Goal: Task Accomplishment & Management: Manage account settings

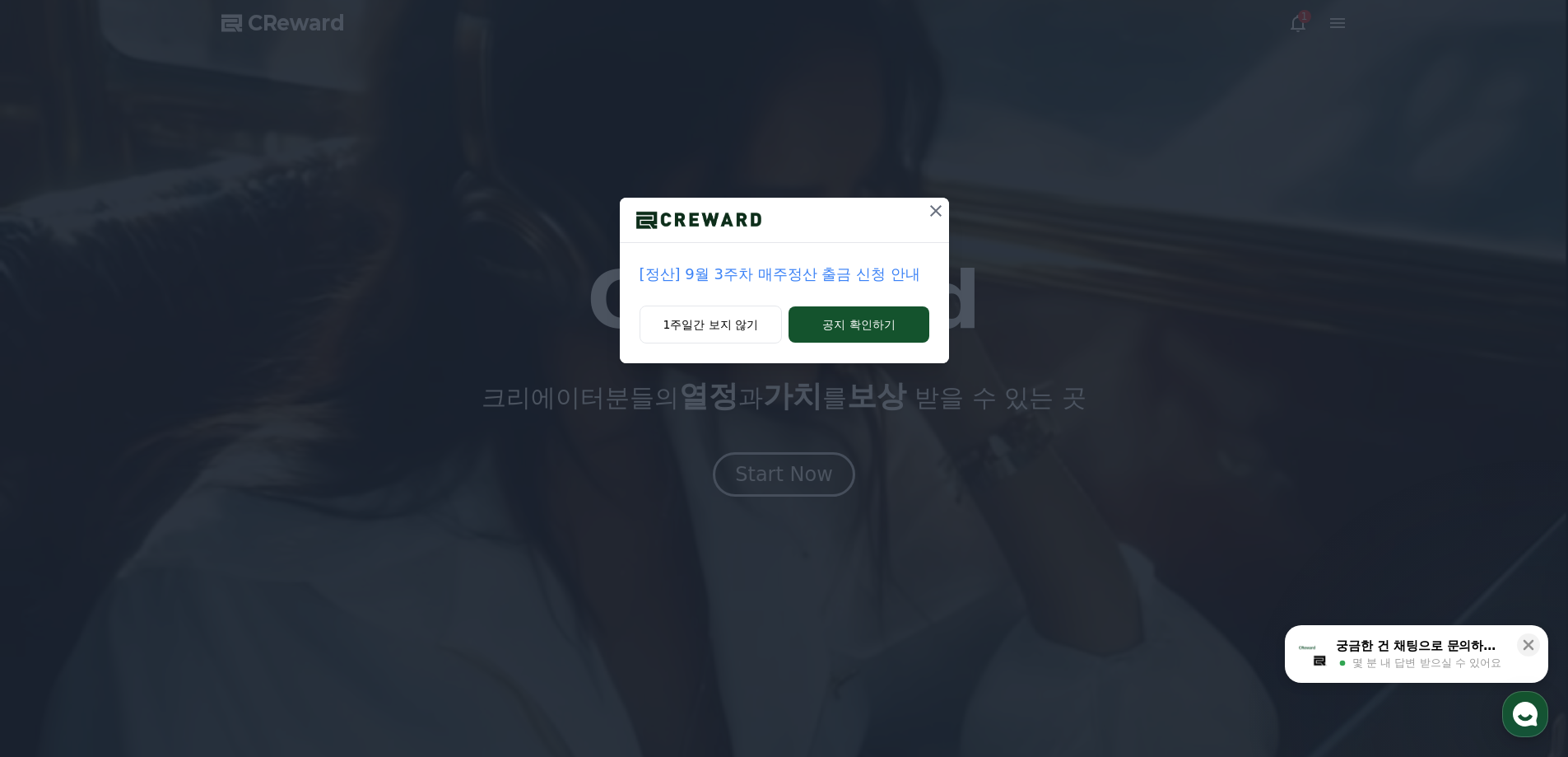
click at [934, 214] on icon at bounding box center [936, 211] width 19 height 19
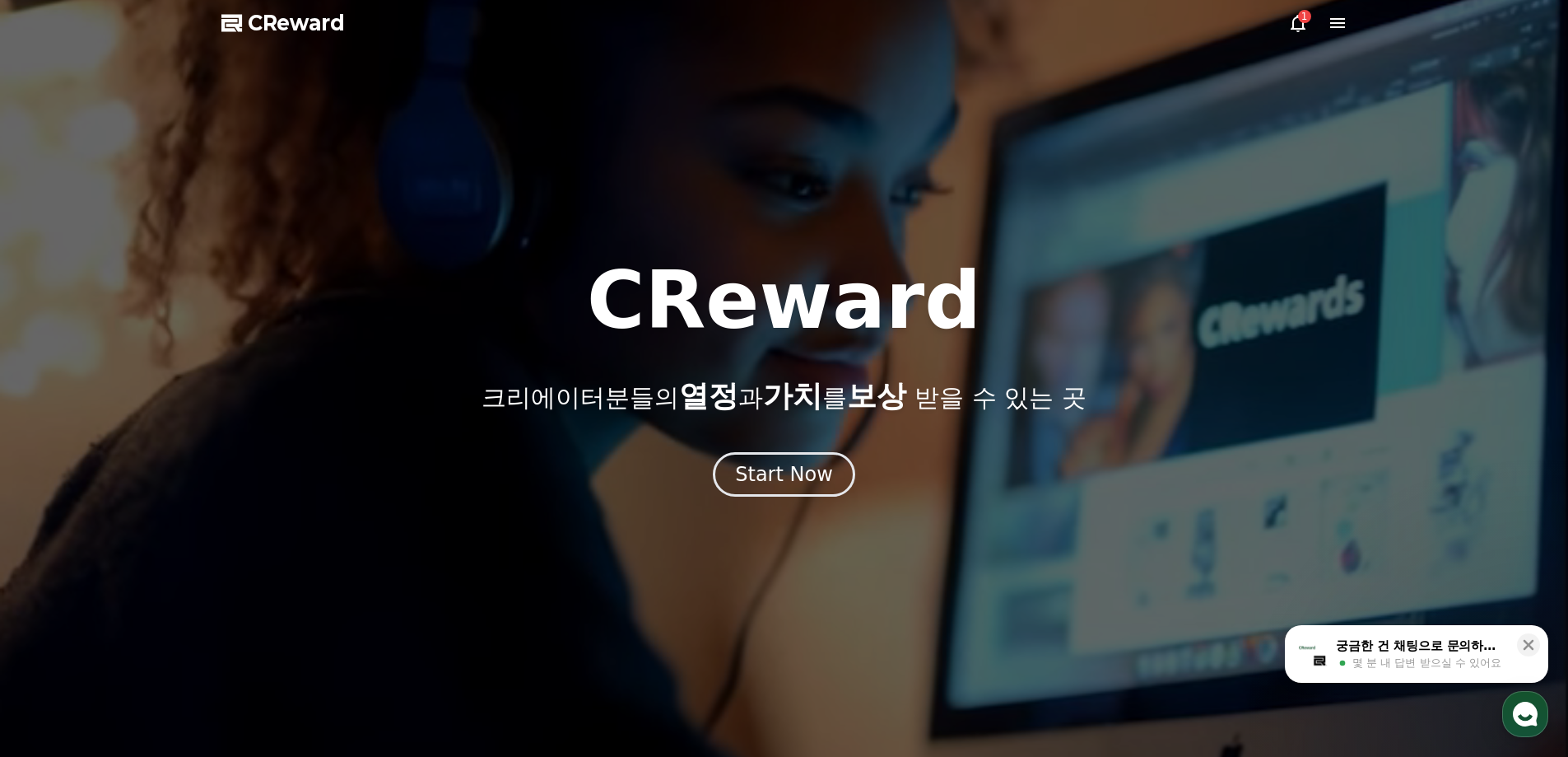
click at [1309, 20] on div "1" at bounding box center [1304, 16] width 13 height 13
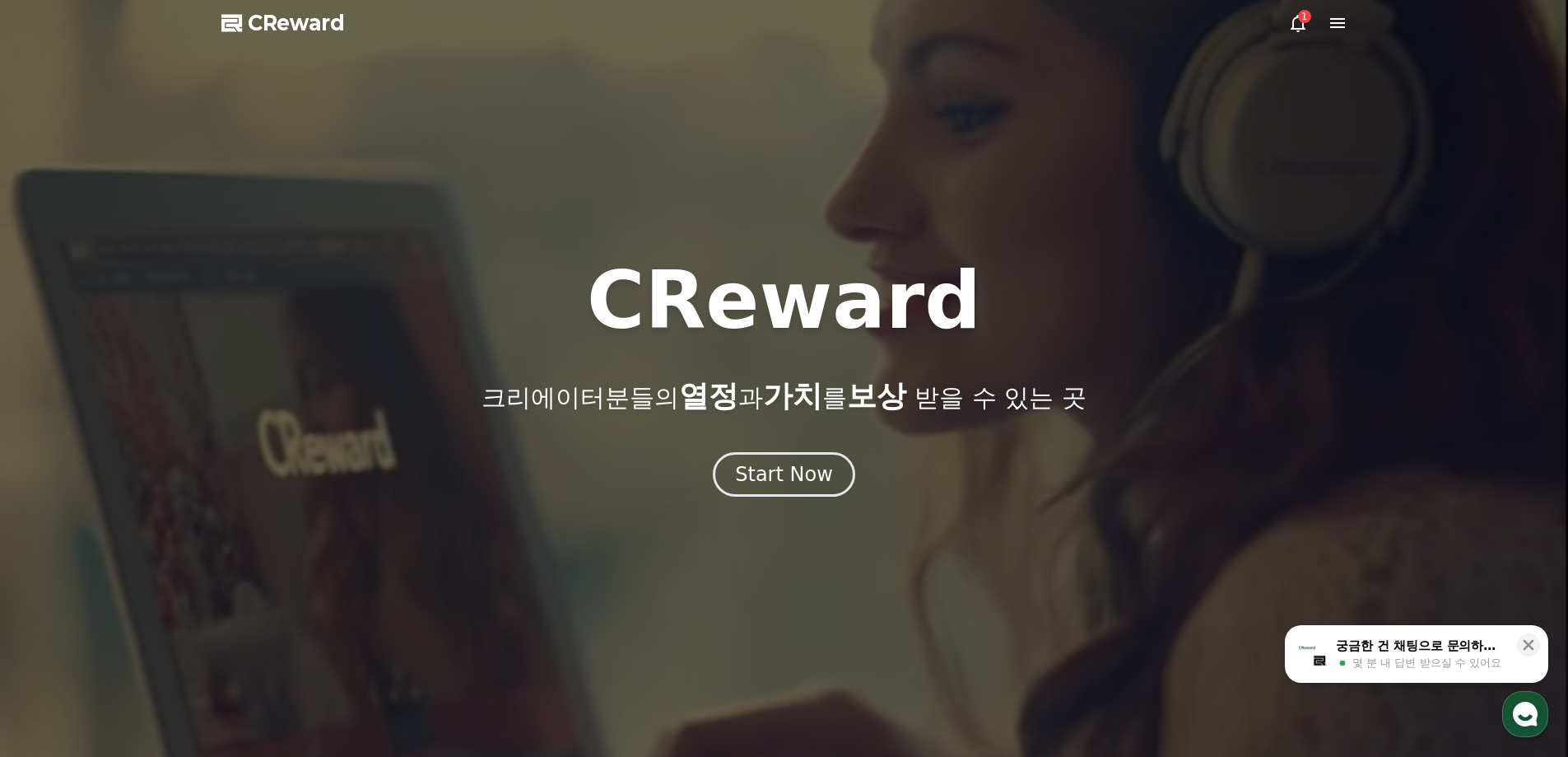
click at [1300, 19] on div "1" at bounding box center [1304, 16] width 13 height 13
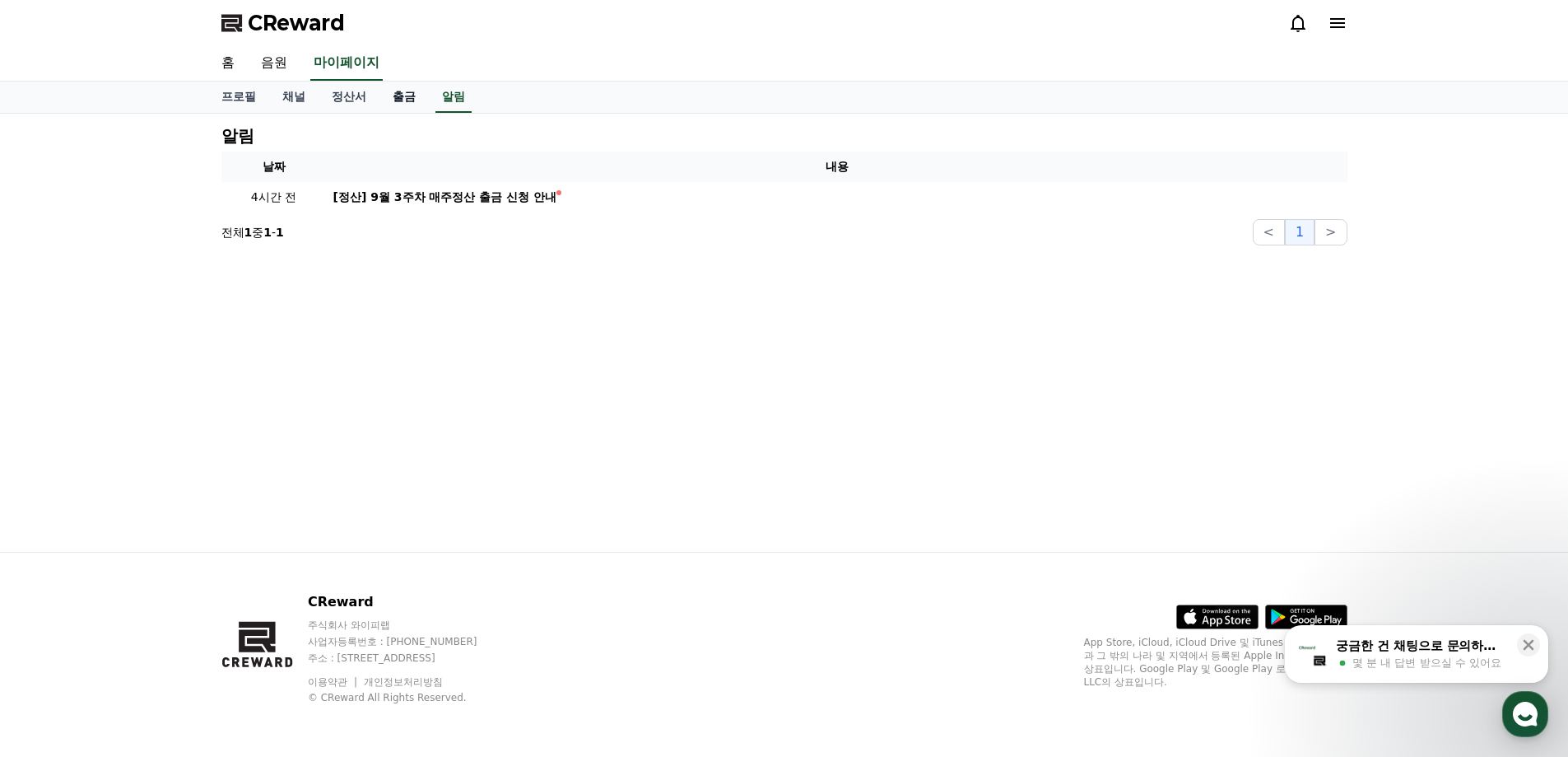
click at [401, 92] on link "출금" at bounding box center [404, 97] width 50 height 31
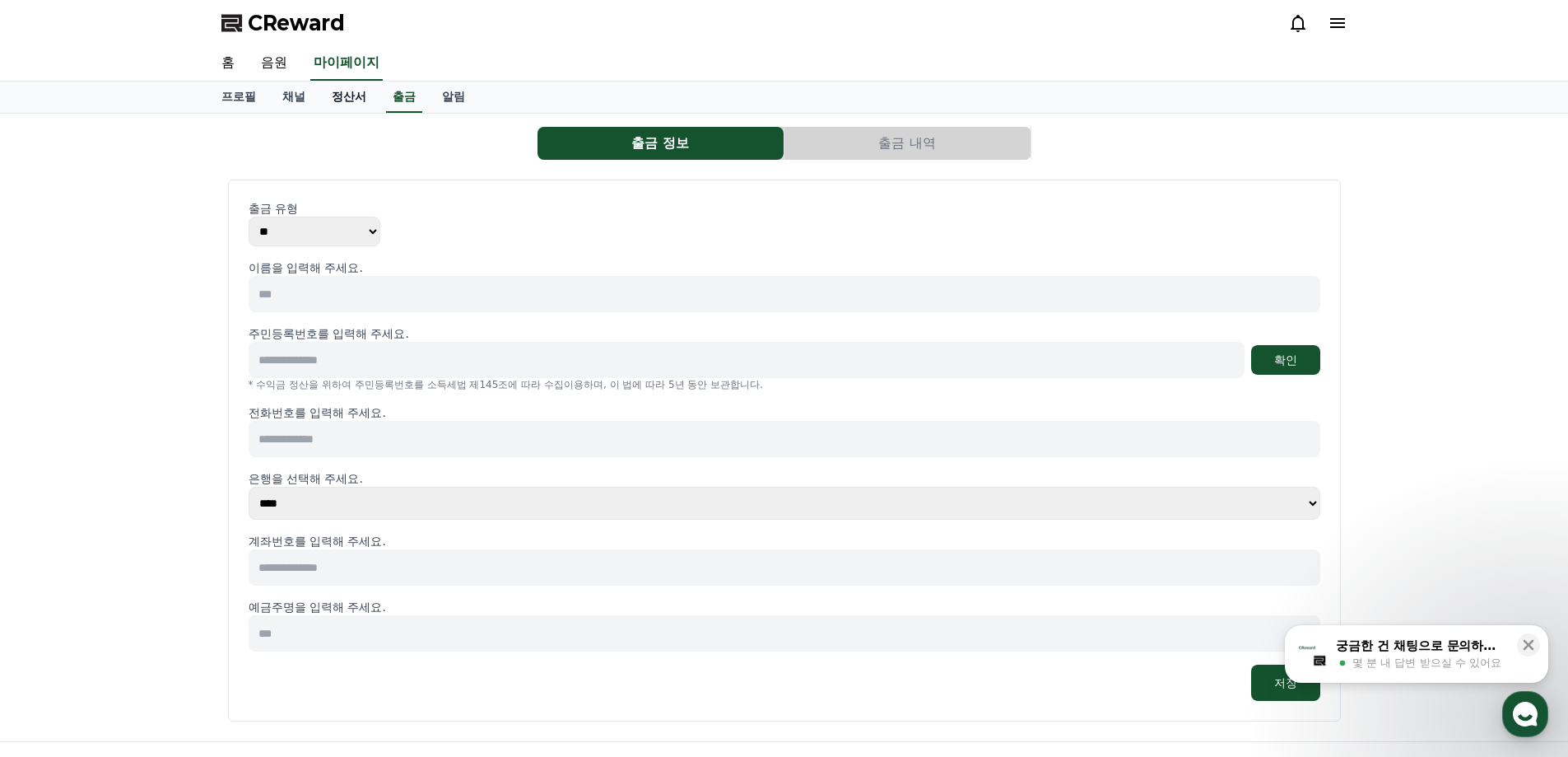
click at [334, 97] on link "정산서" at bounding box center [349, 97] width 61 height 31
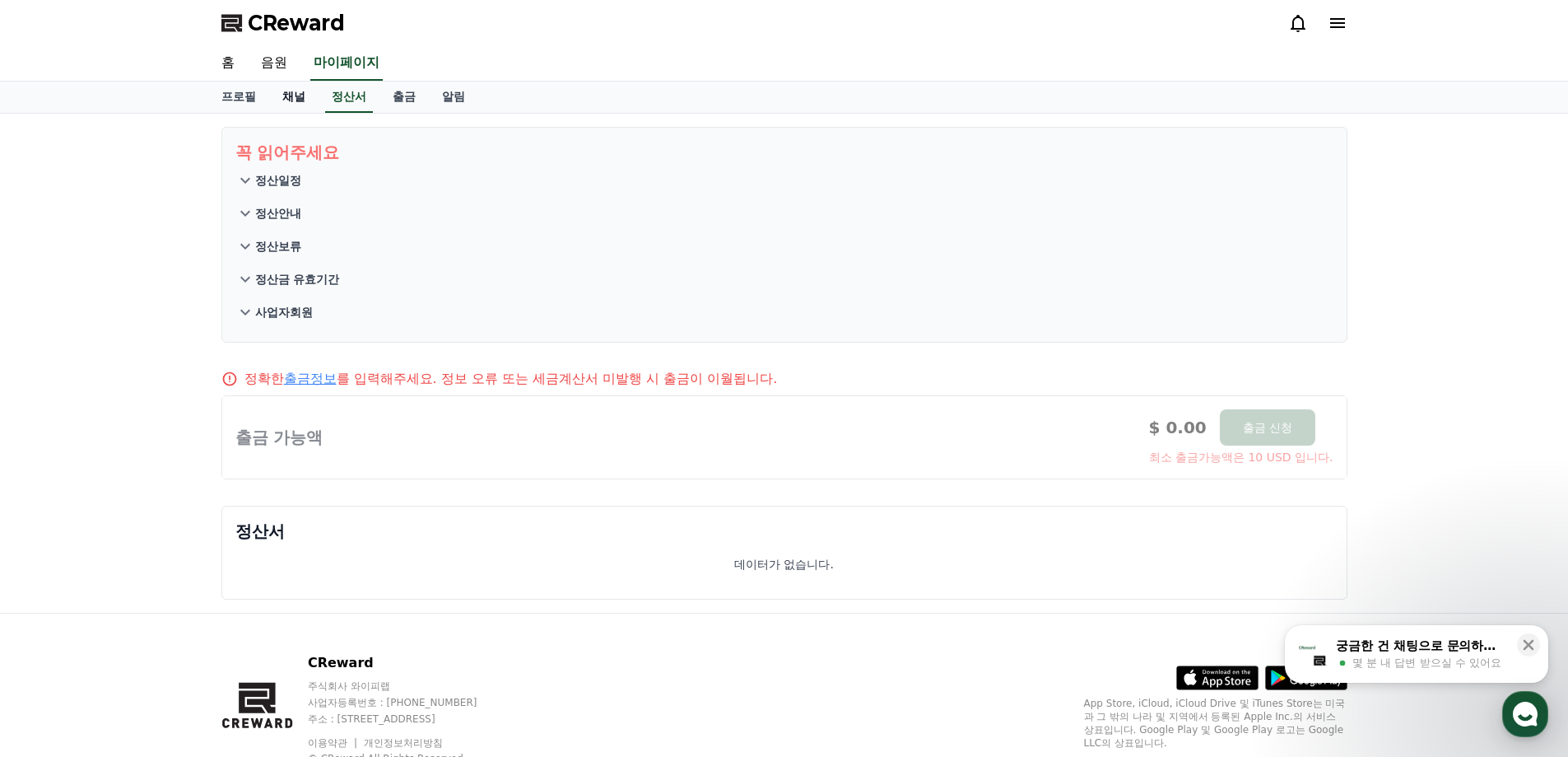
click at [282, 91] on link "채널" at bounding box center [294, 97] width 50 height 31
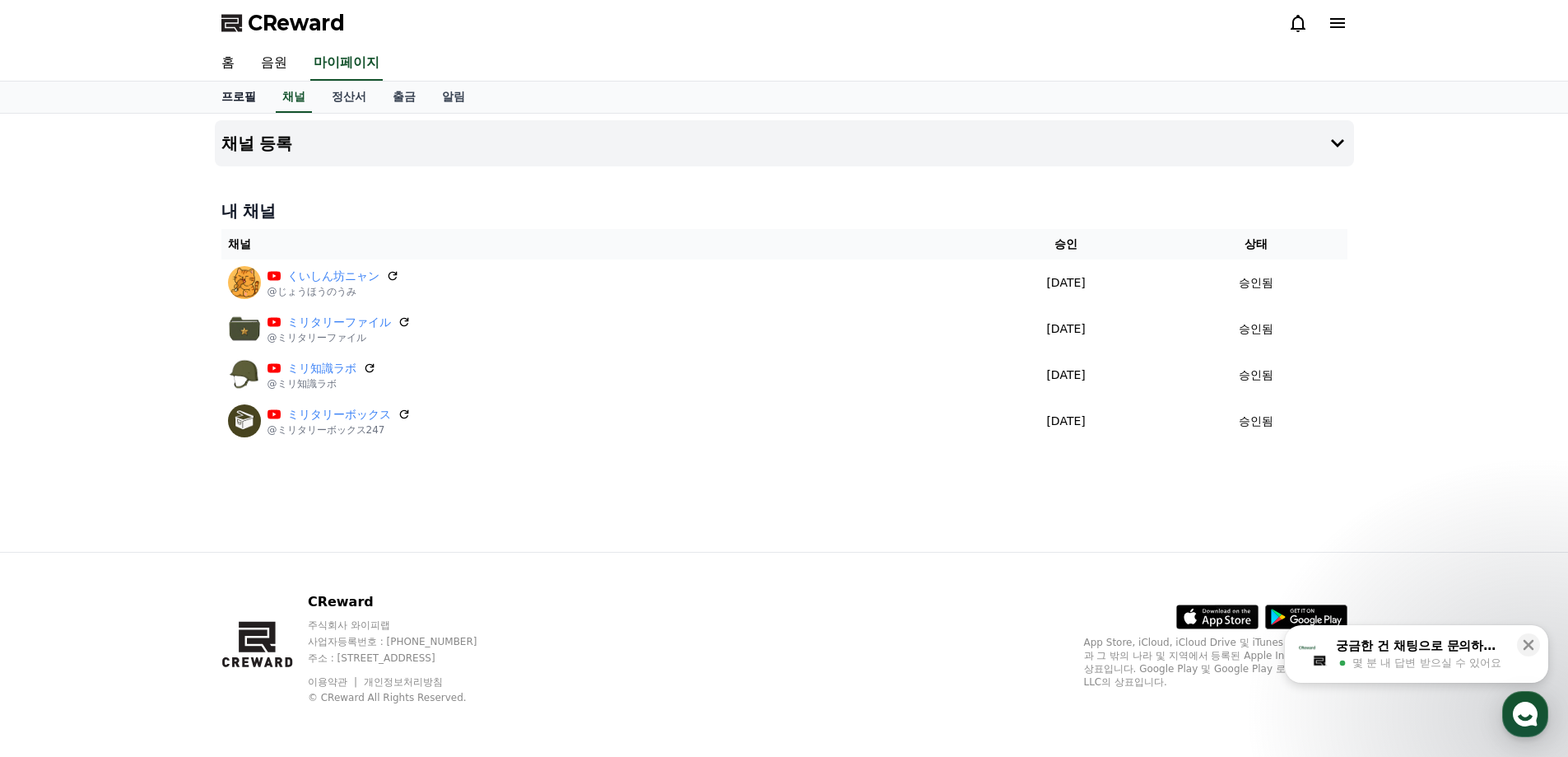
click at [233, 100] on link "프로필" at bounding box center [238, 97] width 61 height 31
select select "**********"
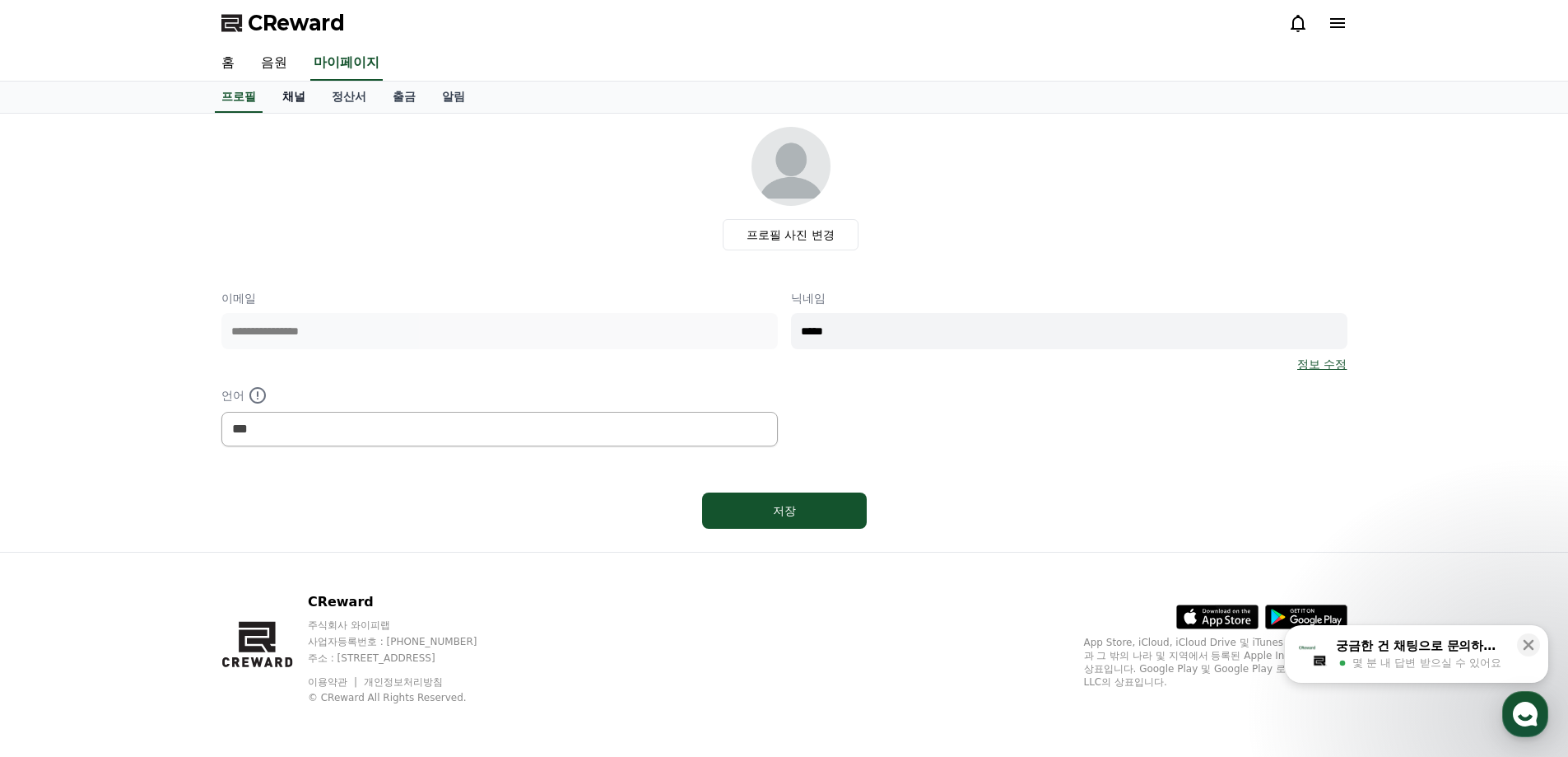
click at [273, 100] on link "채널" at bounding box center [294, 97] width 50 height 31
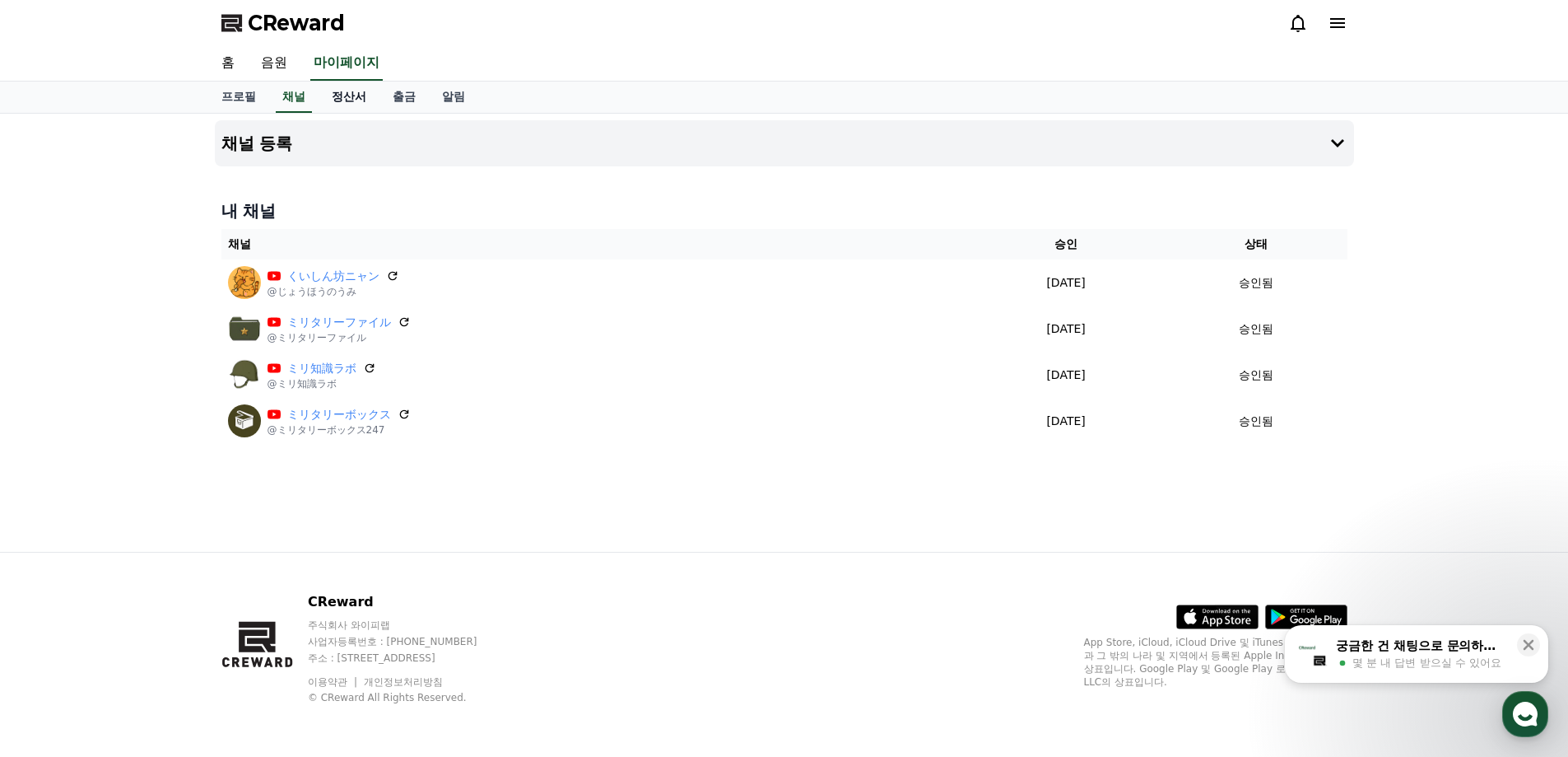
click at [350, 100] on link "정산서" at bounding box center [349, 97] width 61 height 31
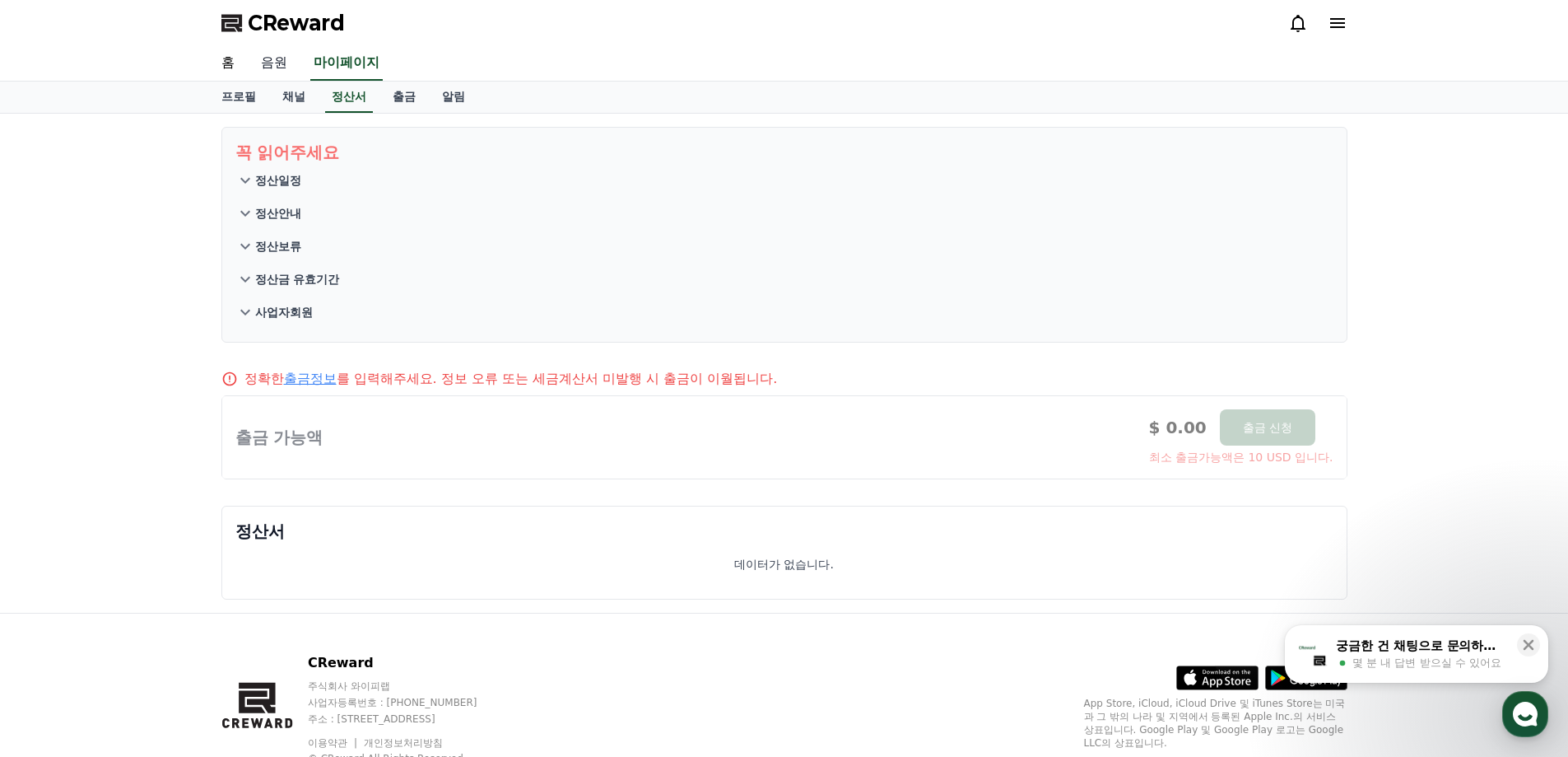
click at [274, 59] on link "음원" at bounding box center [274, 63] width 53 height 35
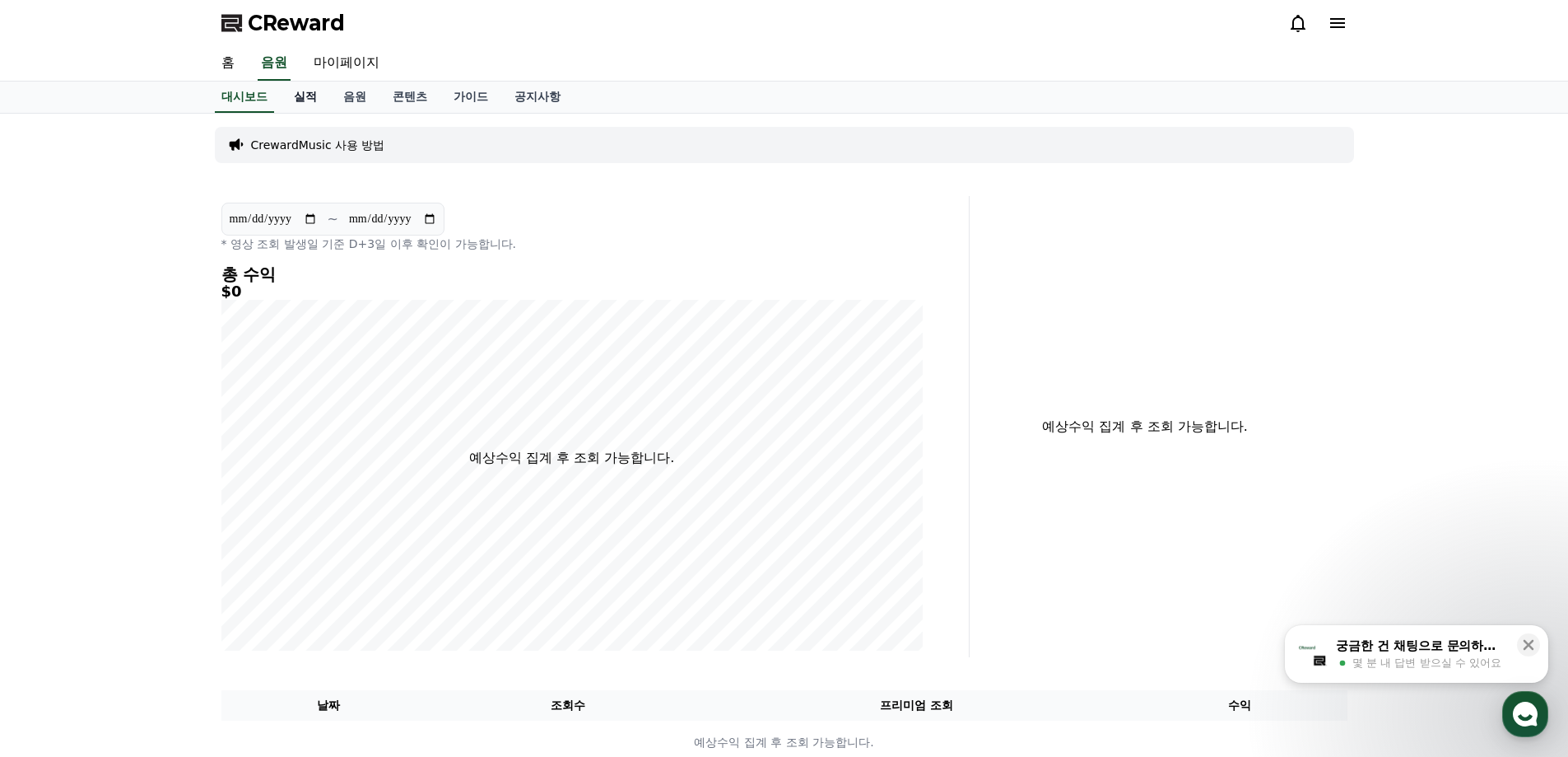
click at [312, 90] on link "실적" at bounding box center [305, 97] width 50 height 31
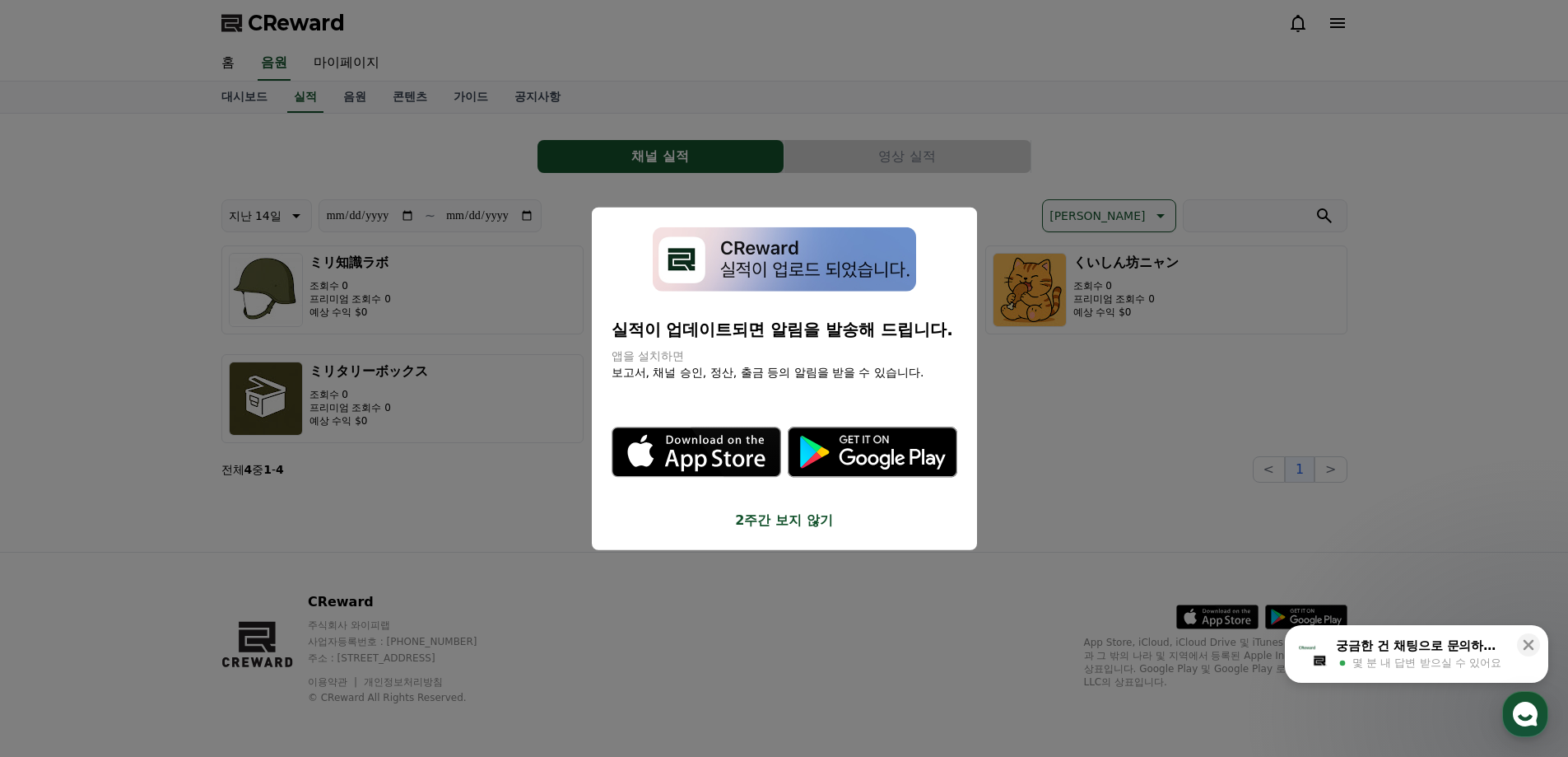
click at [246, 113] on button "close modal" at bounding box center [784, 378] width 1568 height 757
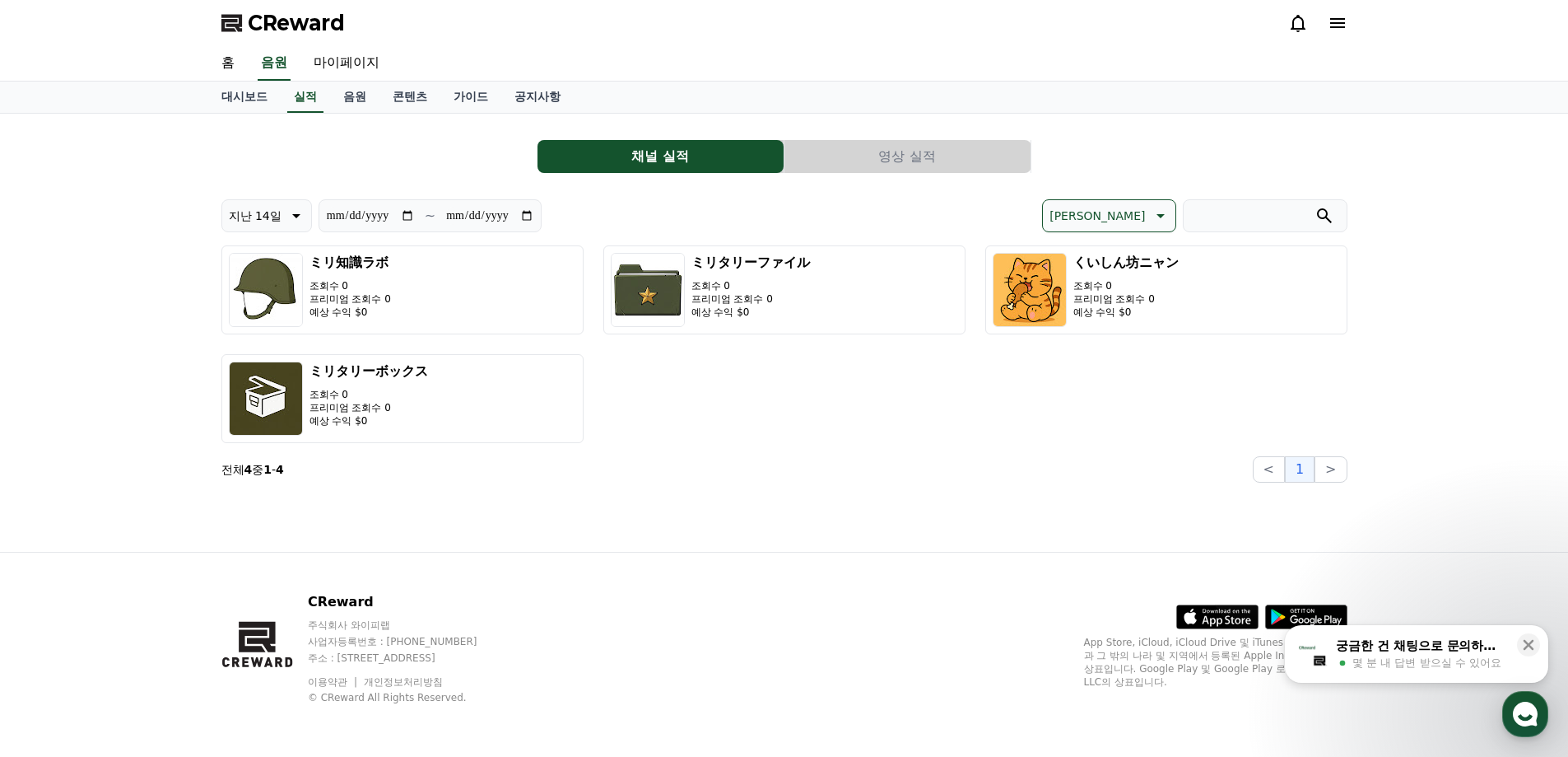
click at [246, 113] on div "**********" at bounding box center [784, 332] width 1152 height 438
click at [233, 95] on link "대시보드" at bounding box center [244, 97] width 73 height 31
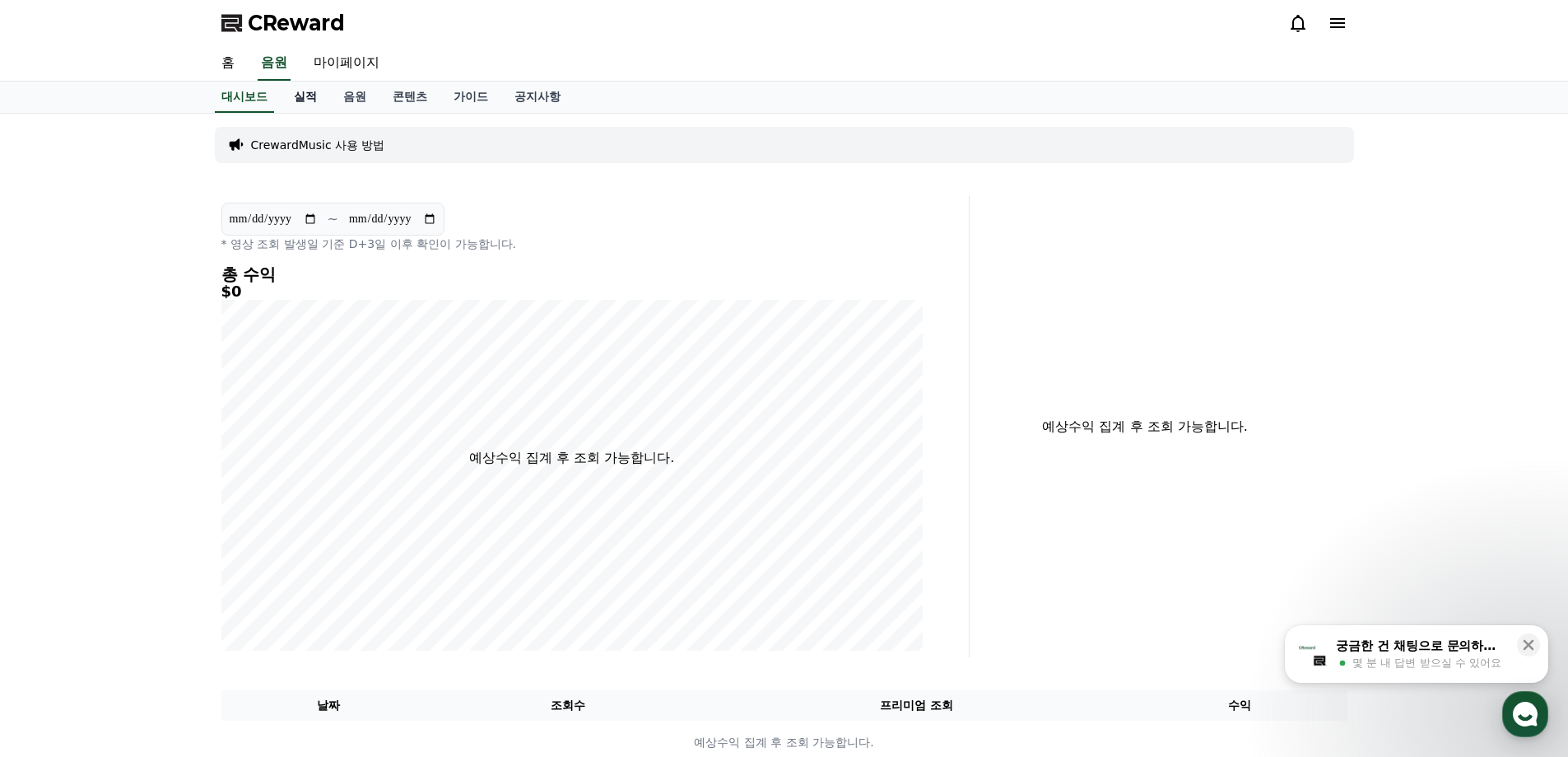
click at [296, 94] on link "실적" at bounding box center [305, 97] width 50 height 31
